Goal: Information Seeking & Learning: Learn about a topic

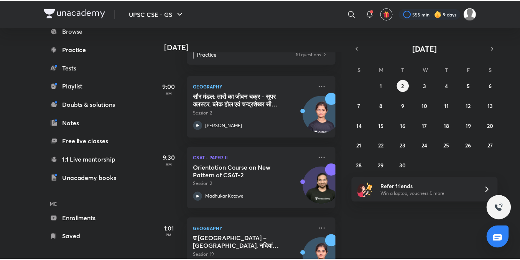
scroll to position [85, 0]
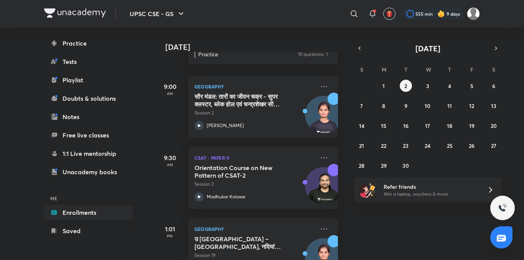
click at [74, 209] on link "Enrollments" at bounding box center [88, 212] width 89 height 15
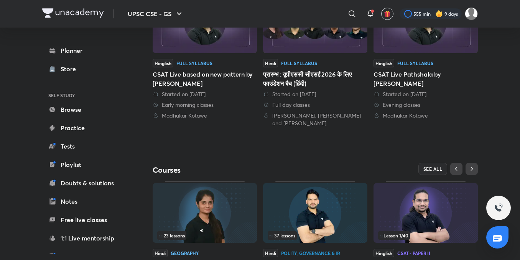
scroll to position [230, 0]
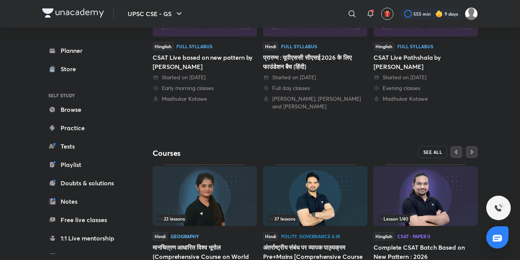
click at [425, 148] on button "SEE ALL" at bounding box center [432, 152] width 29 height 12
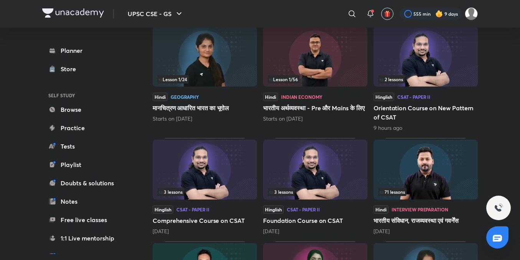
scroll to position [231, 0]
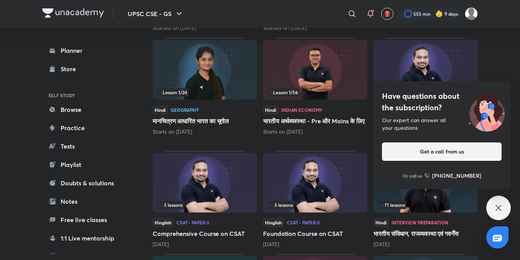
click at [494, 205] on icon at bounding box center [498, 208] width 9 height 9
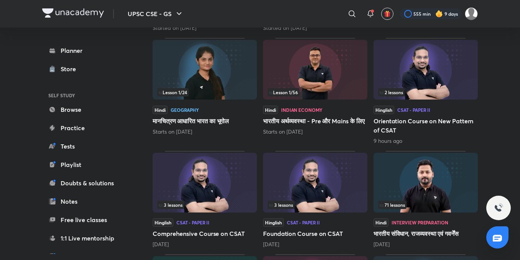
scroll to position [346, 0]
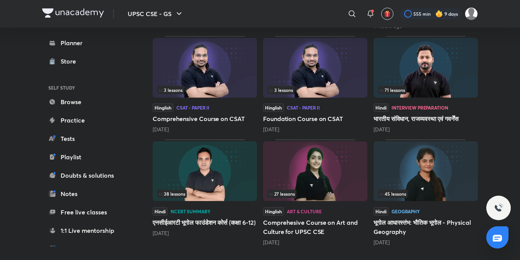
click at [427, 181] on img at bounding box center [425, 171] width 104 height 60
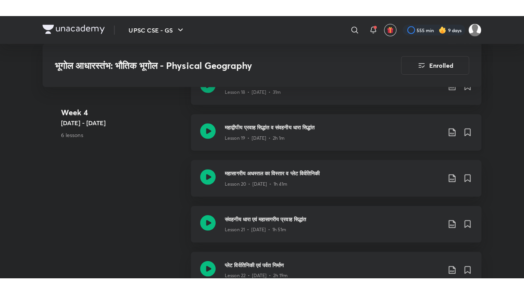
scroll to position [1380, 0]
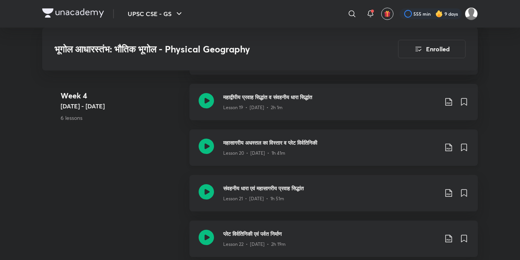
click at [205, 148] on icon at bounding box center [206, 146] width 15 height 15
